Goal: Navigation & Orientation: Find specific page/section

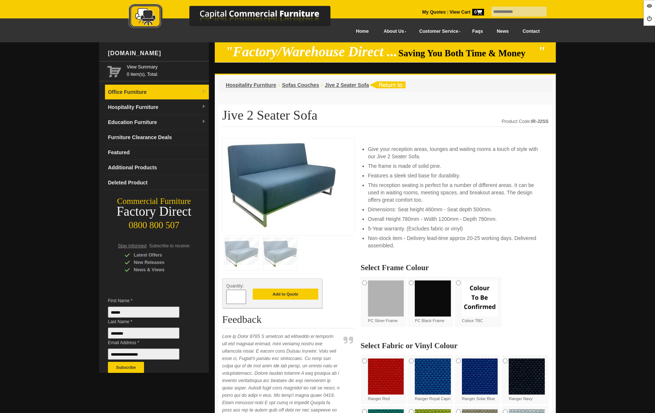
click at [145, 98] on link "Office Furniture" at bounding box center [157, 92] width 104 height 15
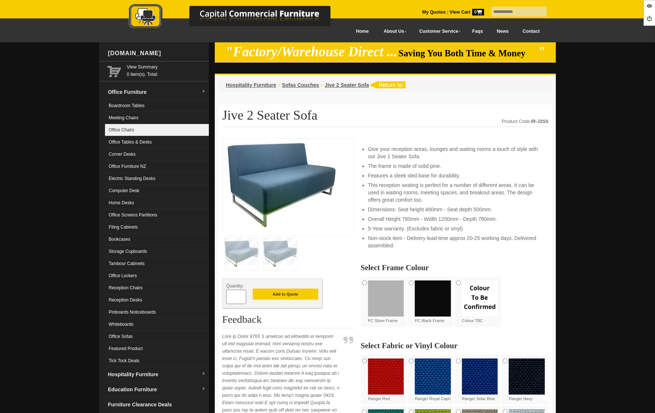
click at [146, 126] on link "Office Chairs" at bounding box center [157, 130] width 104 height 12
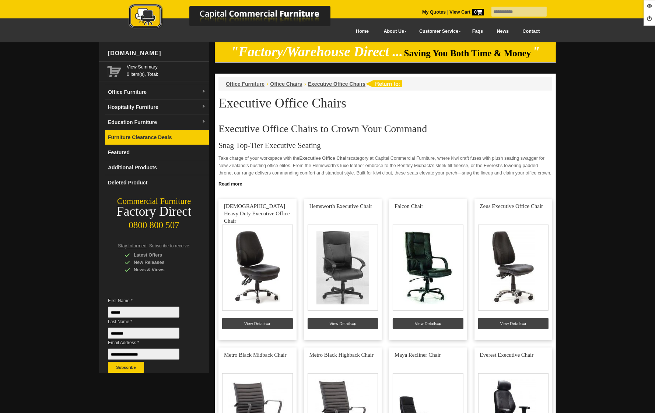
click at [144, 134] on link "Furniture Clearance Deals" at bounding box center [157, 137] width 104 height 15
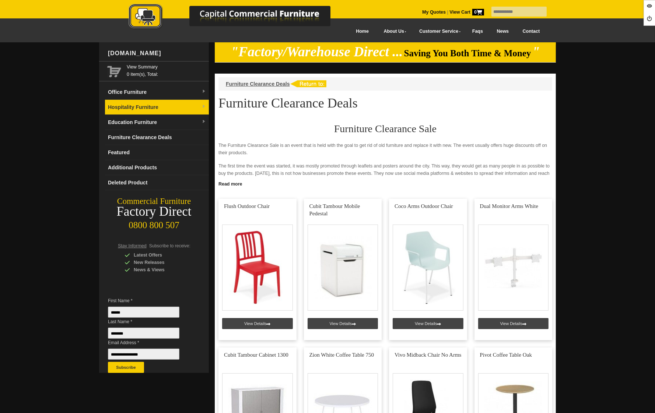
click at [131, 101] on link "Hospitality Furniture" at bounding box center [157, 107] width 104 height 15
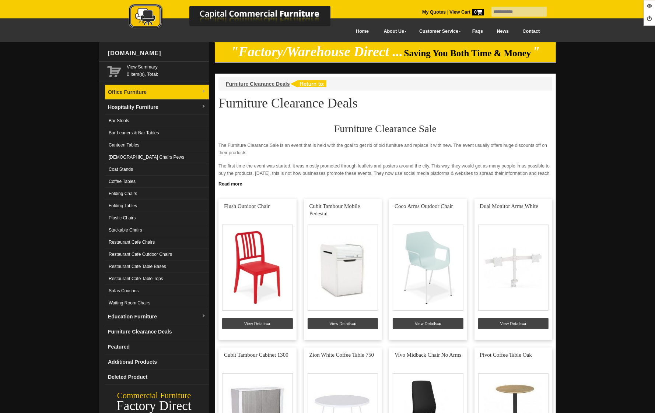
click at [132, 95] on link "Office Furniture" at bounding box center [157, 92] width 104 height 15
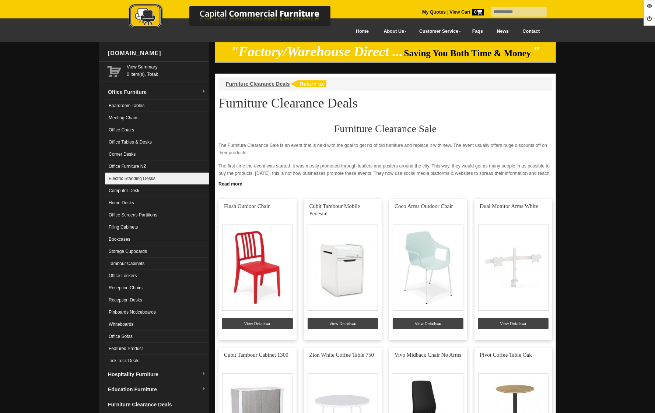
click at [142, 181] on link "Electric Standing Desks" at bounding box center [157, 179] width 104 height 12
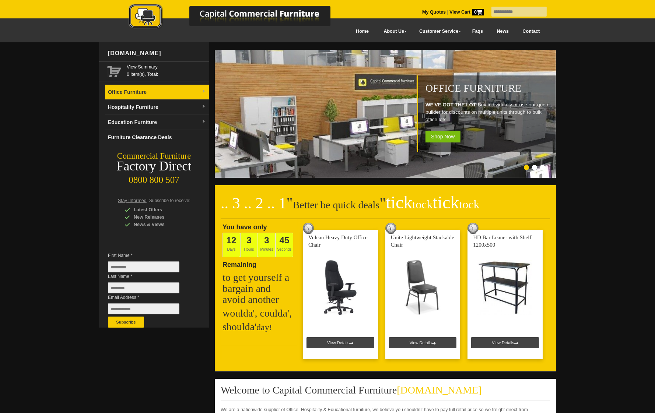
click at [180, 87] on link "Office Furniture" at bounding box center [157, 92] width 104 height 15
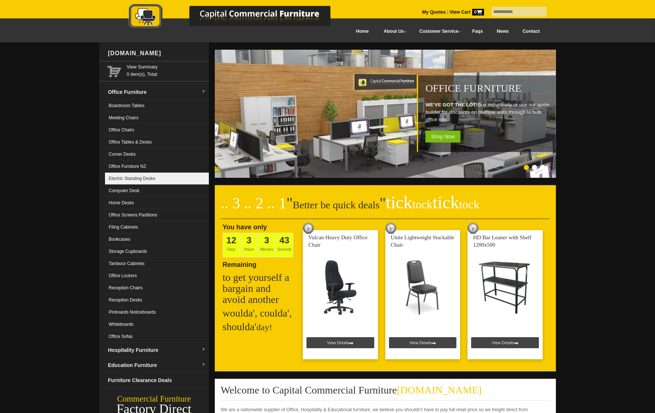
click at [141, 175] on link "Electric Standing Desks" at bounding box center [157, 179] width 104 height 12
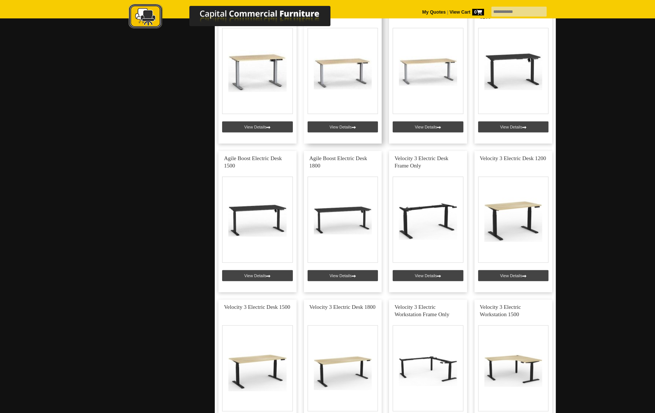
scroll to position [797, 0]
